Goal: Navigation & Orientation: Find specific page/section

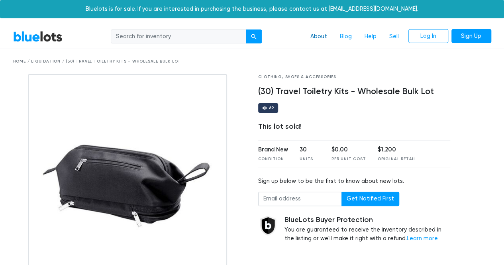
click at [317, 37] on link "About" at bounding box center [318, 36] width 29 height 15
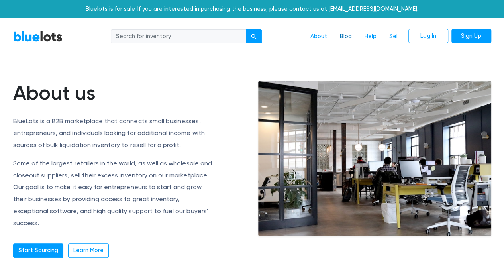
click at [346, 35] on link "Blog" at bounding box center [345, 36] width 25 height 15
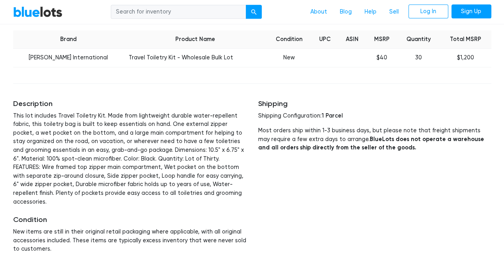
scroll to position [318, 0]
